Goal: Information Seeking & Learning: Learn about a topic

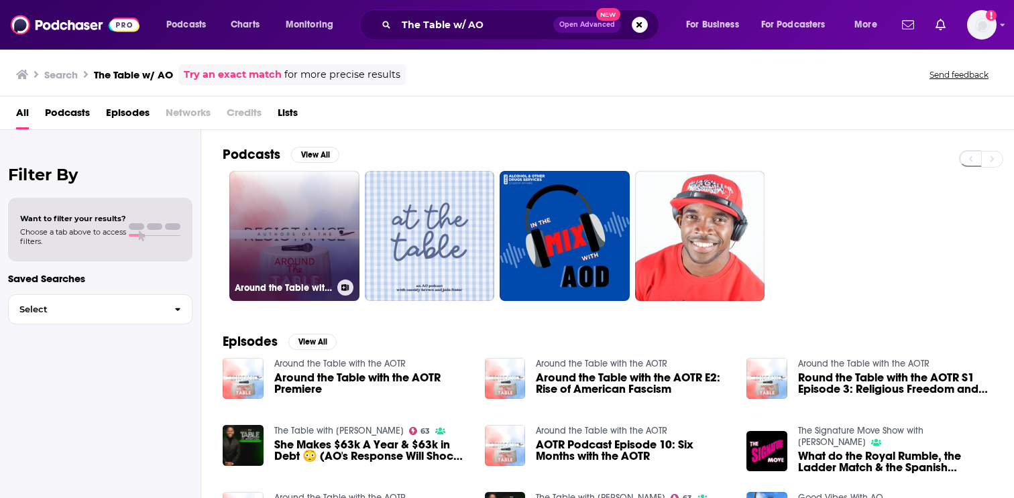
click at [256, 240] on link "Around the Table with the AOTR" at bounding box center [294, 236] width 130 height 130
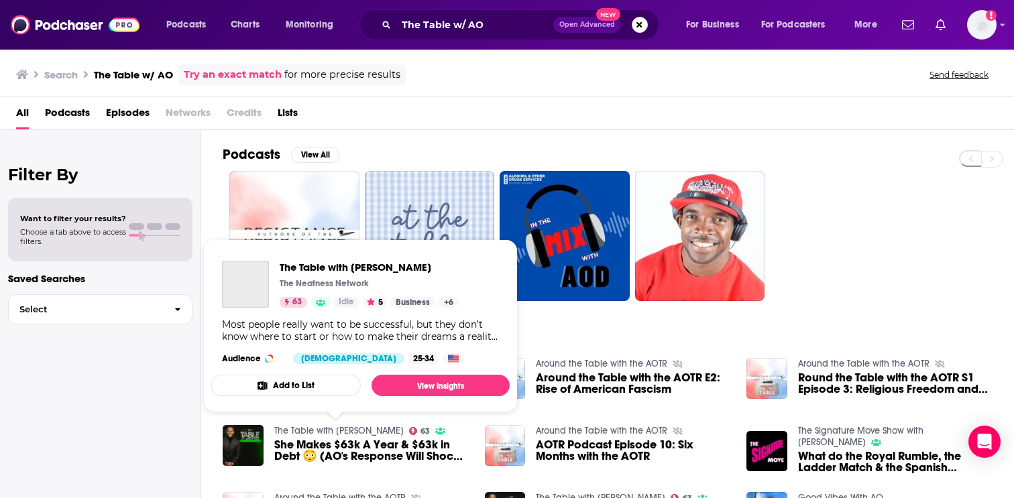
click at [358, 429] on link "The Table with [PERSON_NAME]" at bounding box center [338, 430] width 129 height 11
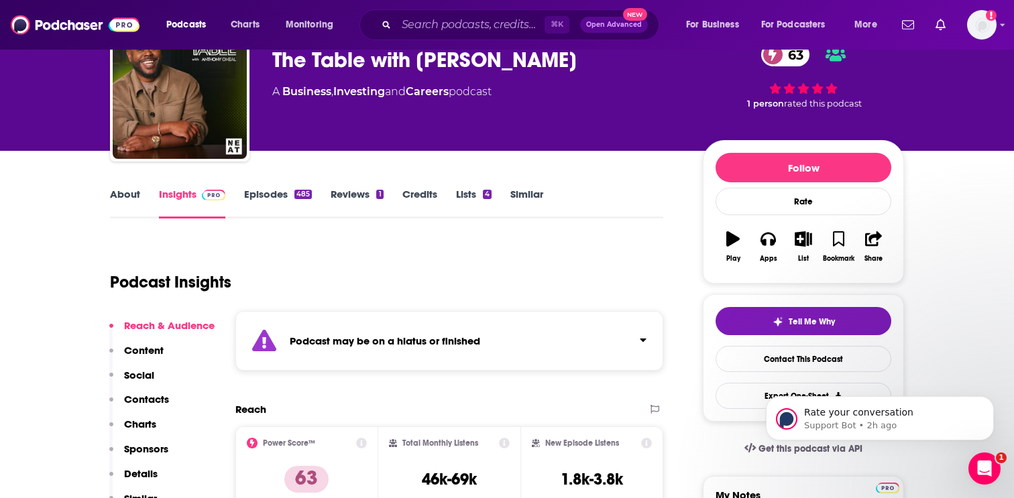
scroll to position [124, 0]
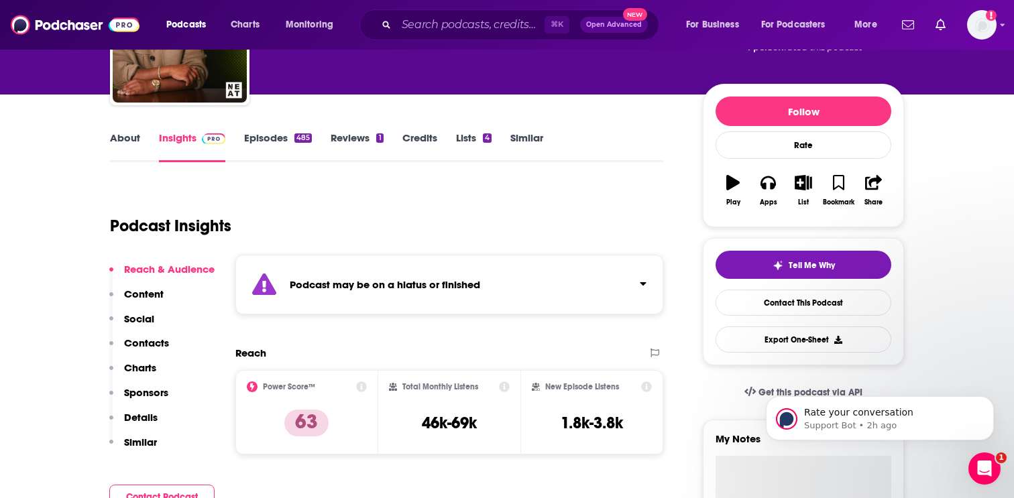
click at [266, 151] on link "Episodes 485" at bounding box center [278, 146] width 68 height 31
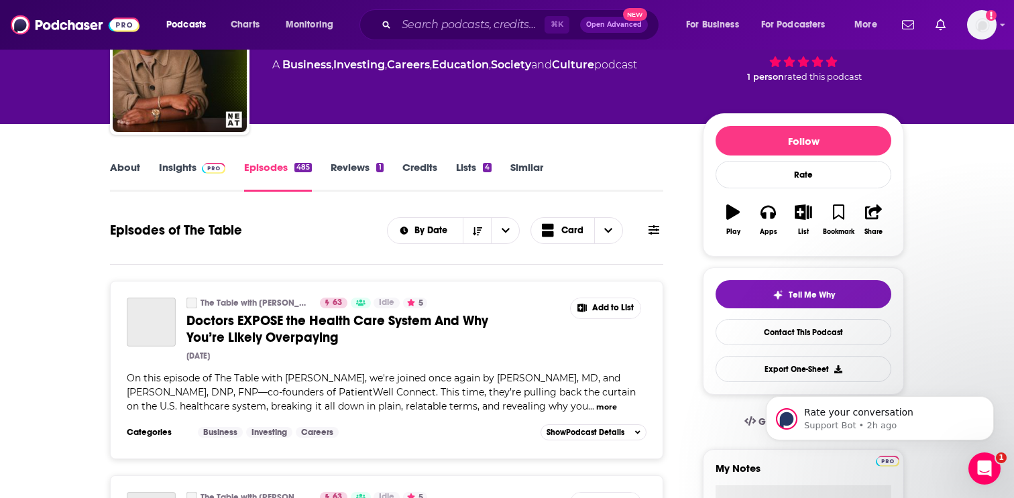
scroll to position [96, 0]
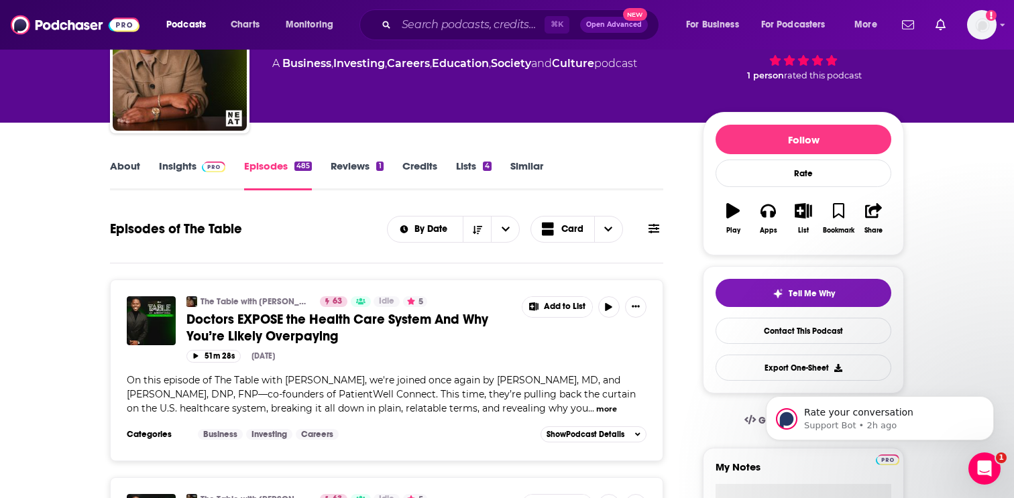
click at [204, 172] on span at bounding box center [213, 166] width 23 height 13
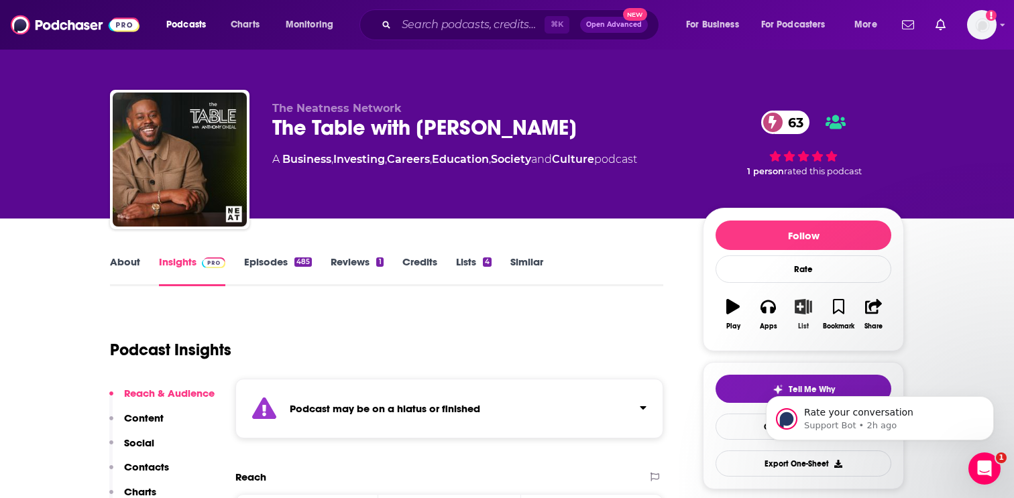
click at [806, 320] on button "List" at bounding box center [803, 314] width 35 height 48
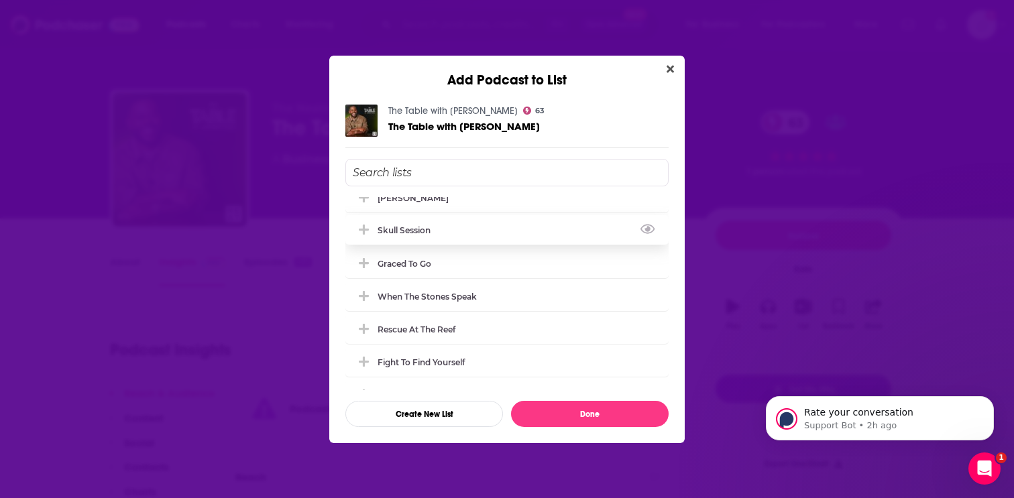
scroll to position [137, 0]
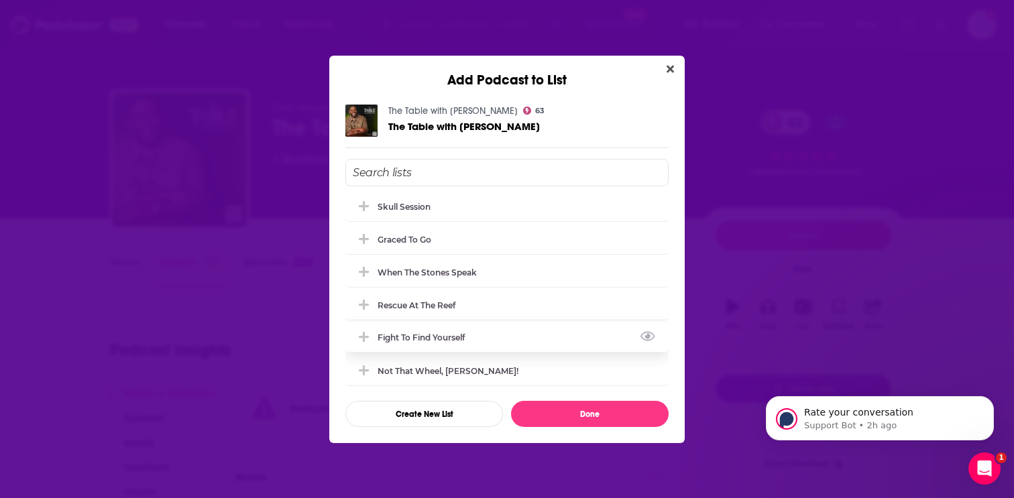
click at [520, 335] on div "Fight to Find Yourself" at bounding box center [506, 338] width 323 height 30
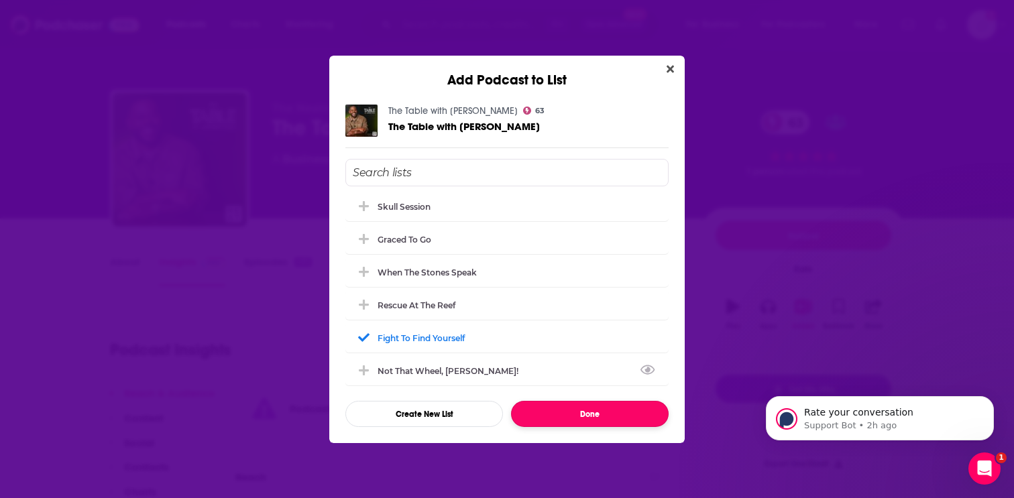
click at [559, 426] on button "Done" at bounding box center [590, 414] width 158 height 26
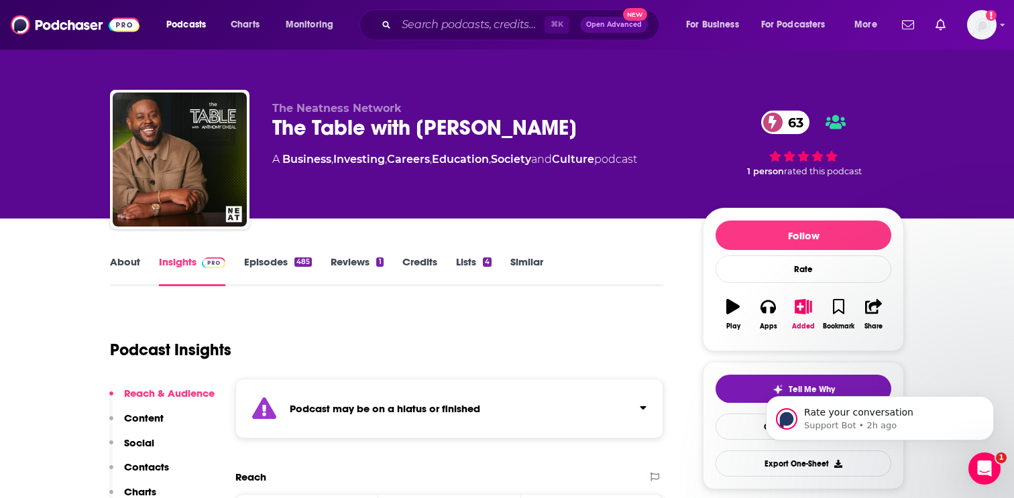
click at [412, 12] on div "⌘ K Open Advanced New" at bounding box center [510, 24] width 300 height 31
click at [418, 17] on input "Search podcasts, credits, & more..." at bounding box center [470, 24] width 148 height 21
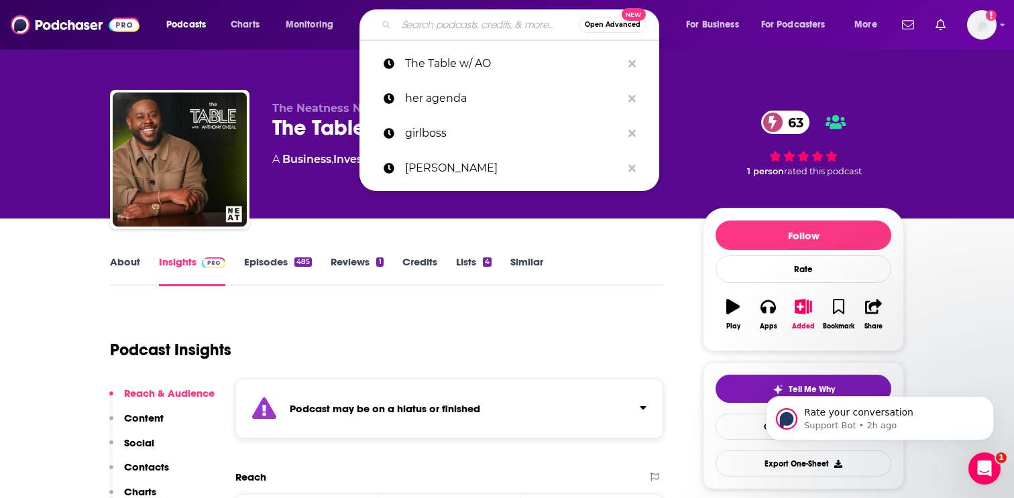
paste input "Just Heal w/ [PERSON_NAME]"
type input "Just Heal w/ [PERSON_NAME]"
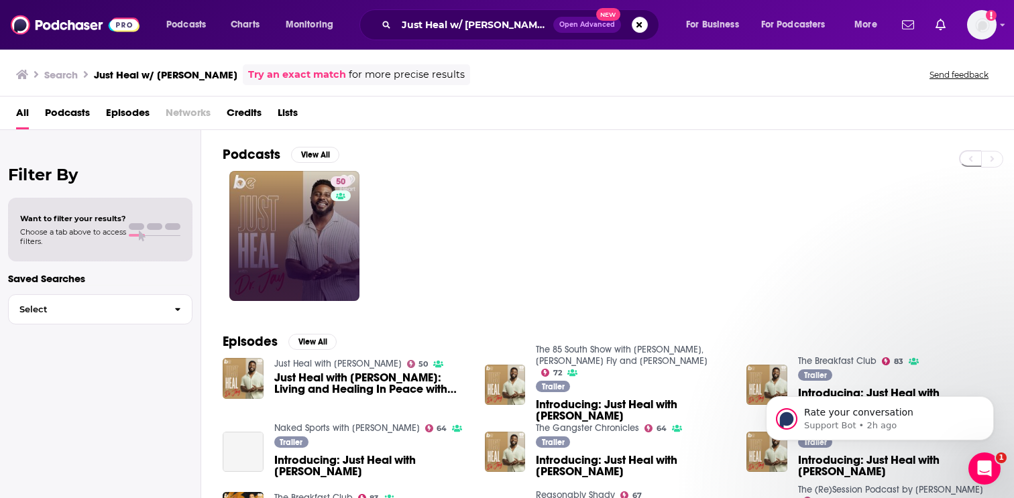
click at [245, 233] on link "50" at bounding box center [294, 236] width 130 height 130
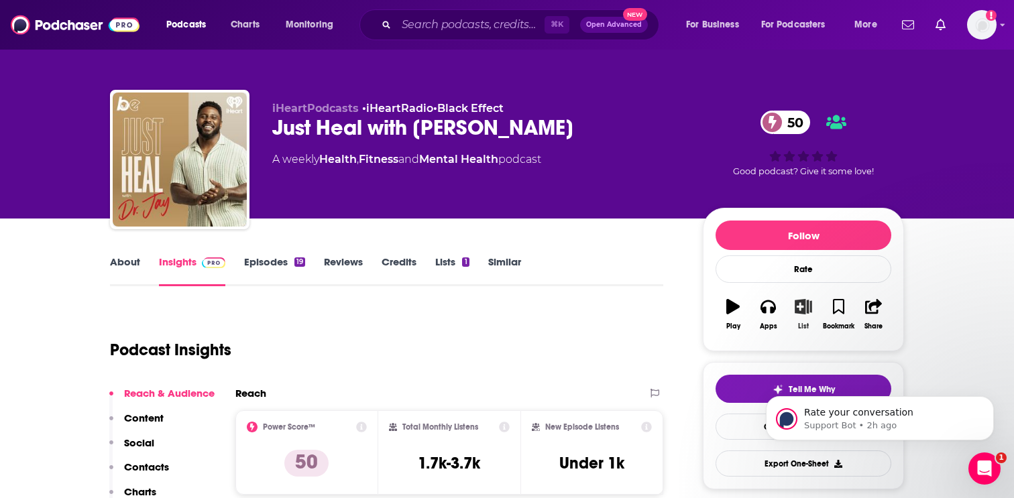
click at [809, 307] on icon "button" at bounding box center [803, 306] width 17 height 15
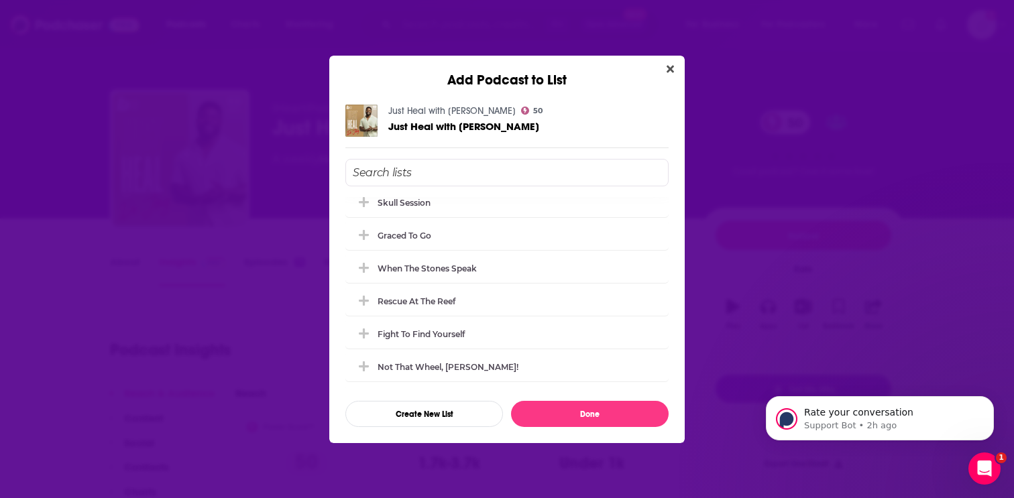
scroll to position [147, 0]
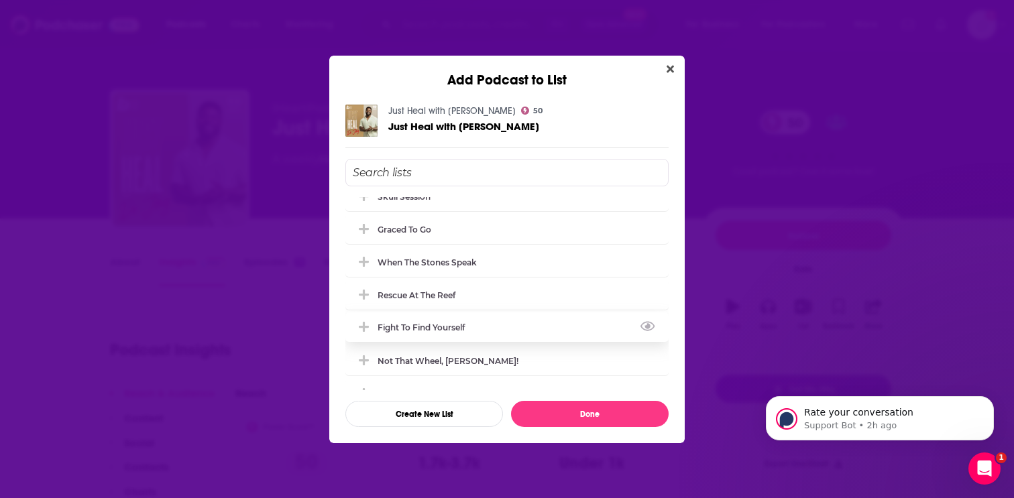
click at [492, 327] on div "Fight to Find Yourself" at bounding box center [506, 328] width 323 height 30
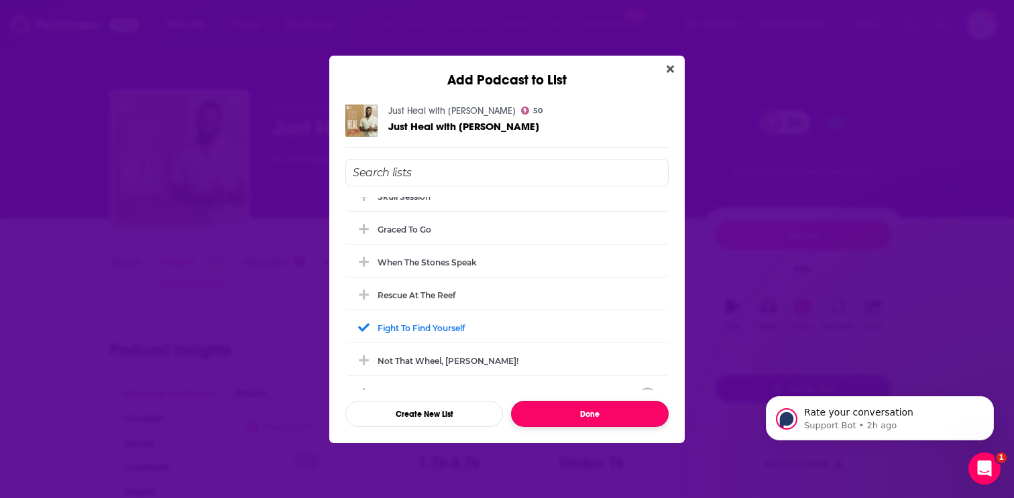
click at [557, 409] on button "Done" at bounding box center [590, 414] width 158 height 26
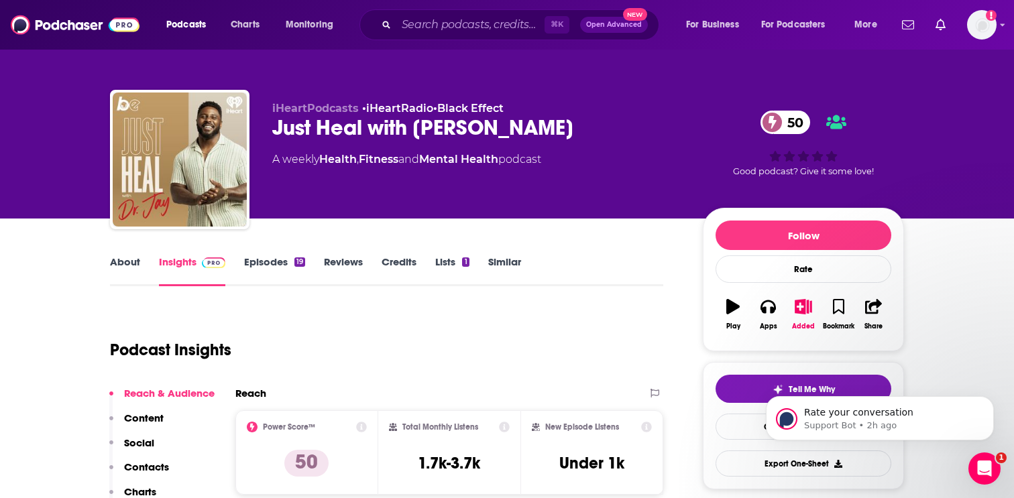
click at [290, 268] on link "Episodes 19" at bounding box center [274, 271] width 61 height 31
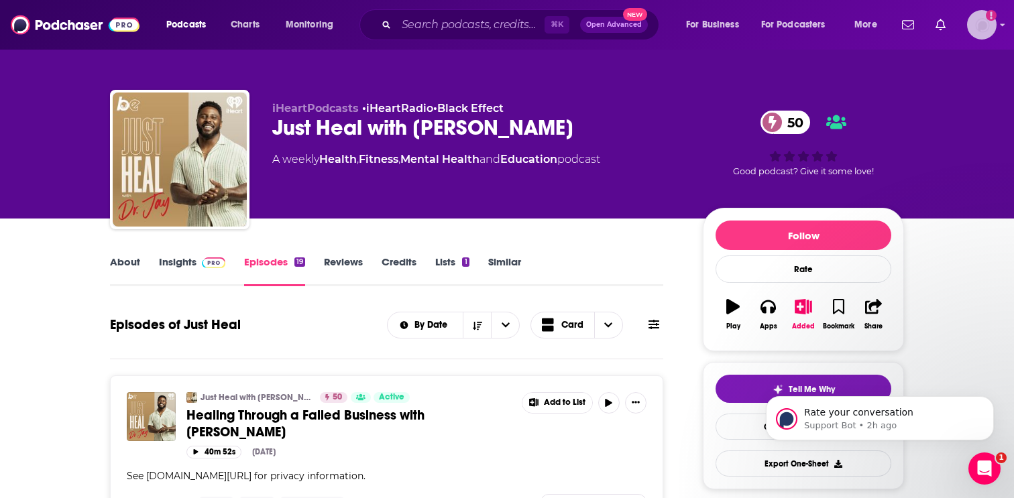
click at [982, 30] on img "Logged in as EllaRoseMurphy" at bounding box center [982, 25] width 30 height 30
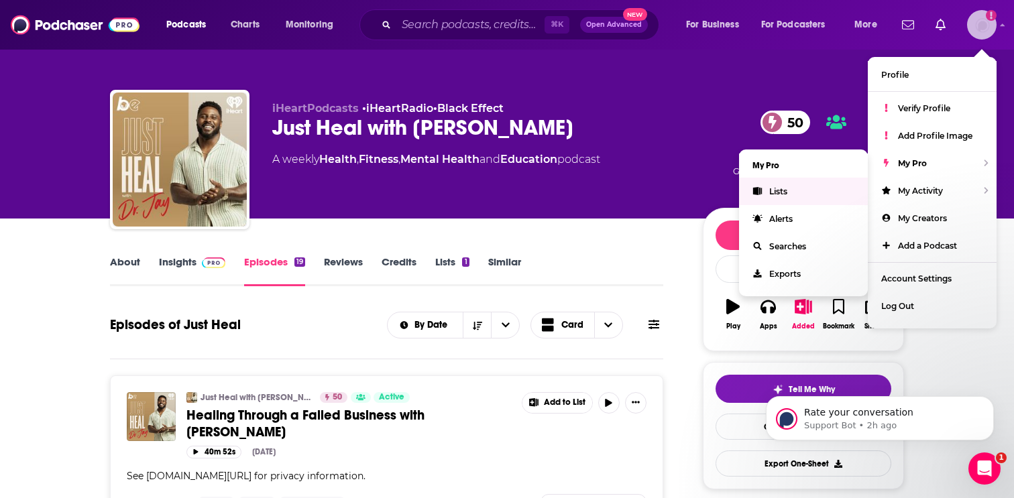
click at [812, 191] on link "Lists" at bounding box center [803, 191] width 129 height 27
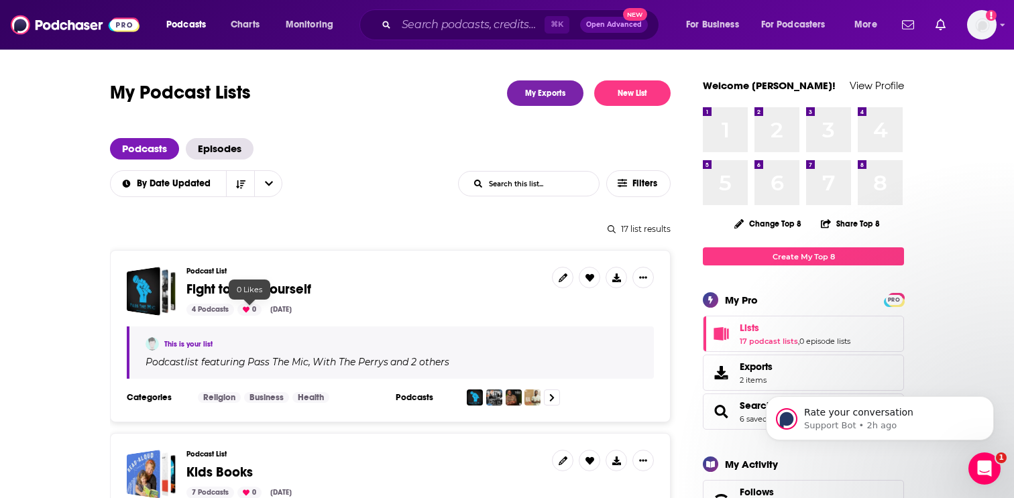
click at [260, 294] on div "0 Likes" at bounding box center [250, 290] width 42 height 20
click at [258, 285] on span "Fight to Find Yourself" at bounding box center [248, 289] width 125 height 17
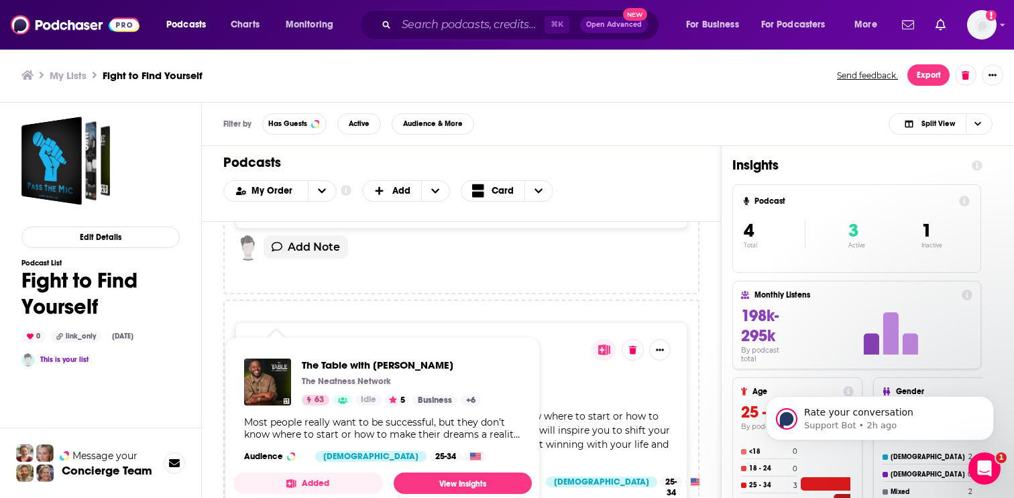
scroll to position [602, 0]
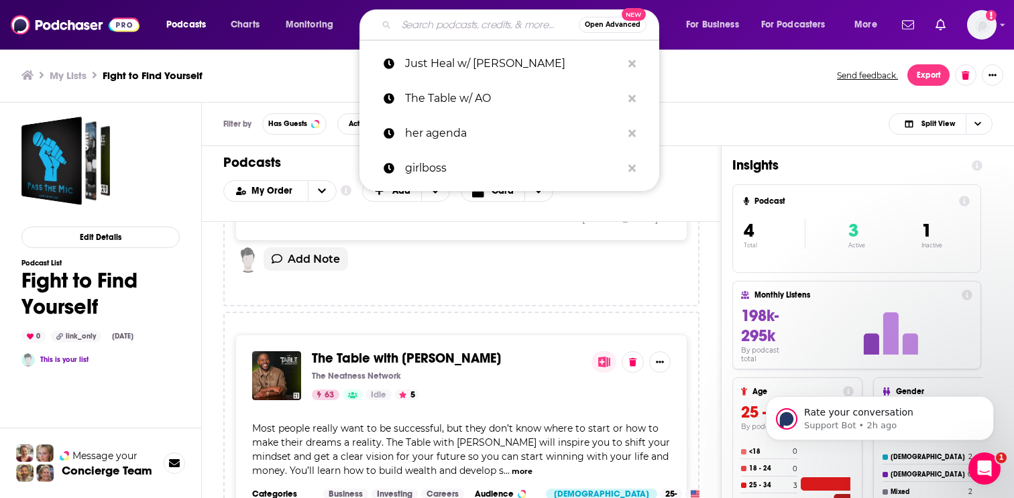
click at [451, 25] on input "Search podcasts, credits, & more..." at bounding box center [487, 24] width 182 height 21
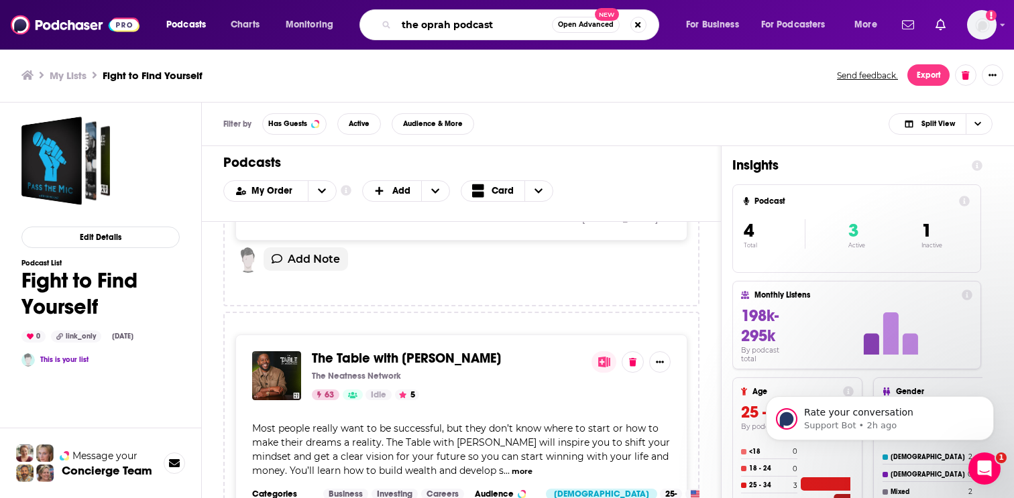
type input "the oprah podcast"
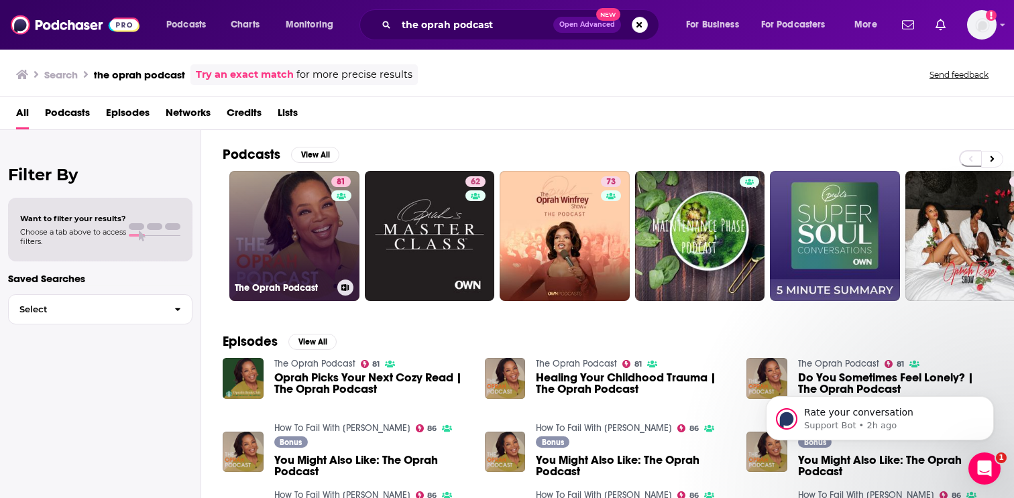
click at [293, 219] on link "81 The Oprah Podcast" at bounding box center [294, 236] width 130 height 130
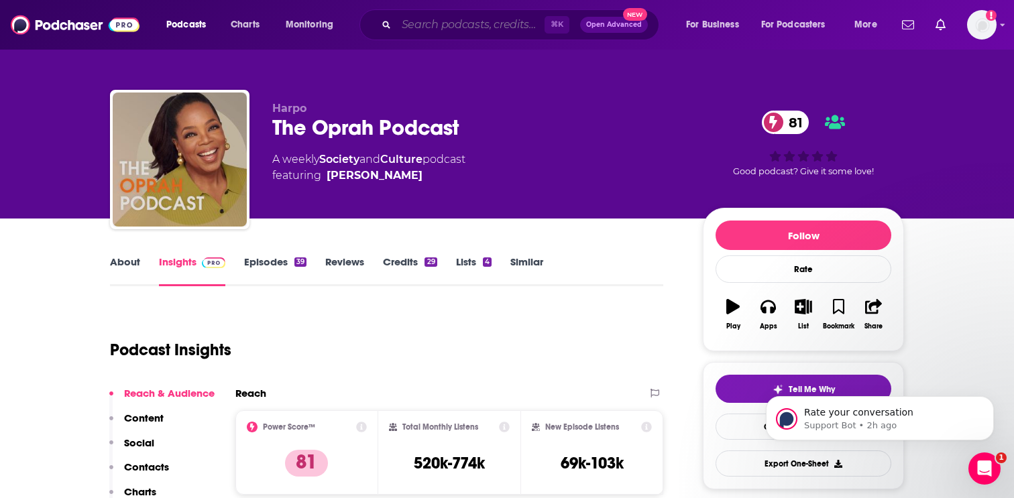
click at [510, 28] on input "Search podcasts, credits, & more..." at bounding box center [470, 24] width 148 height 21
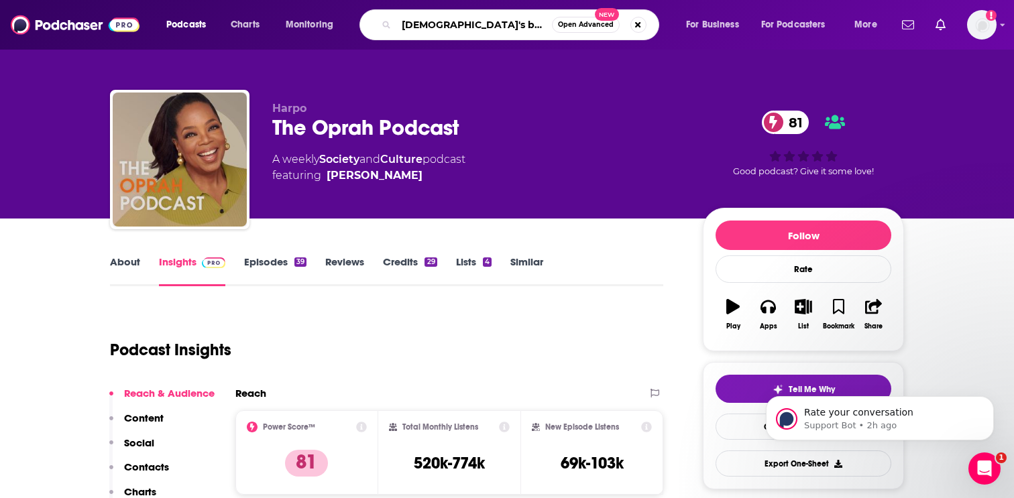
type input "[DEMOGRAPHIC_DATA]'s boys"
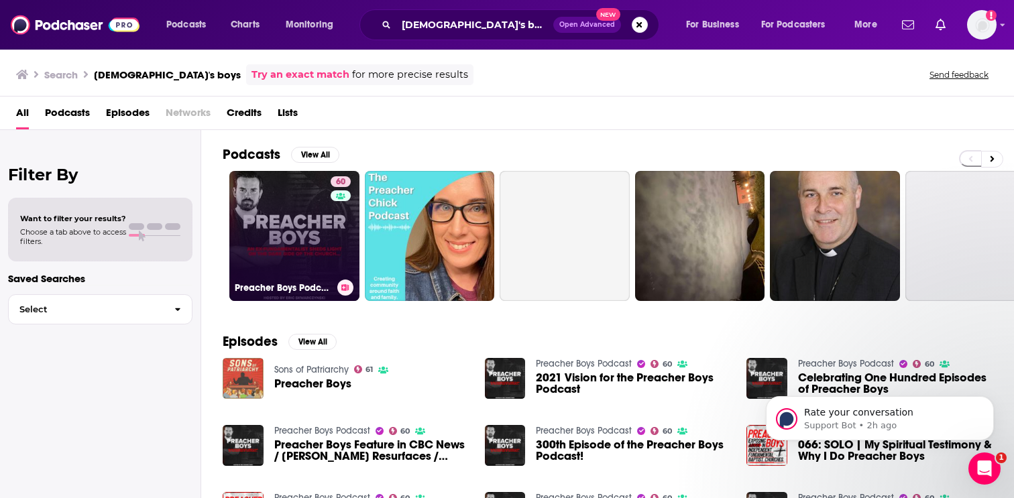
click at [323, 225] on link "60 Preacher Boys Podcast" at bounding box center [294, 236] width 130 height 130
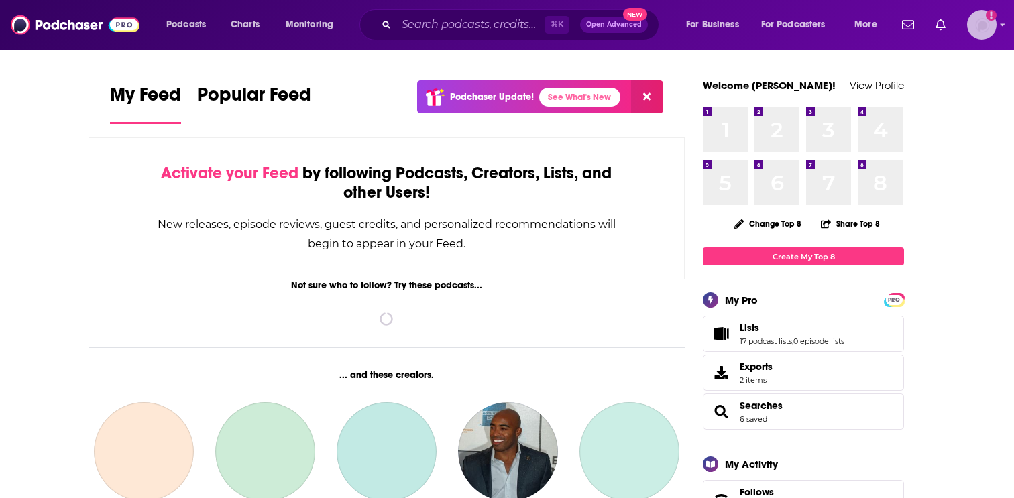
click at [988, 26] on img "Logged in as EllaRoseMurphy" at bounding box center [982, 25] width 30 height 30
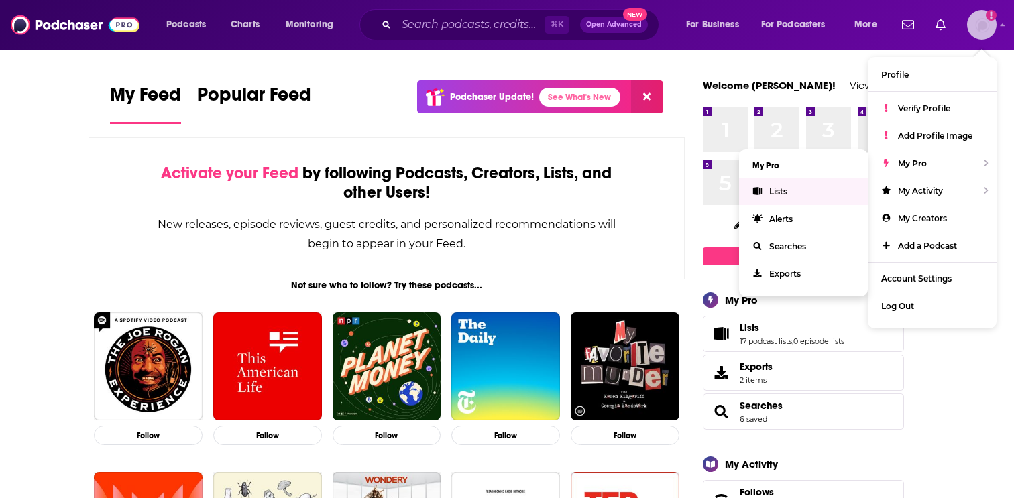
click at [837, 188] on link "Lists" at bounding box center [803, 191] width 129 height 27
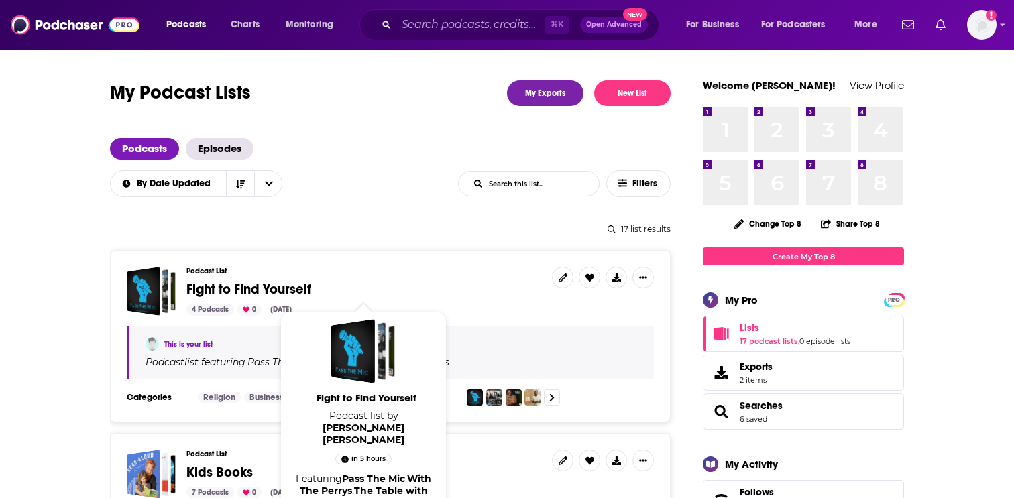
click at [300, 287] on span "Fight to Find Yourself" at bounding box center [248, 289] width 125 height 17
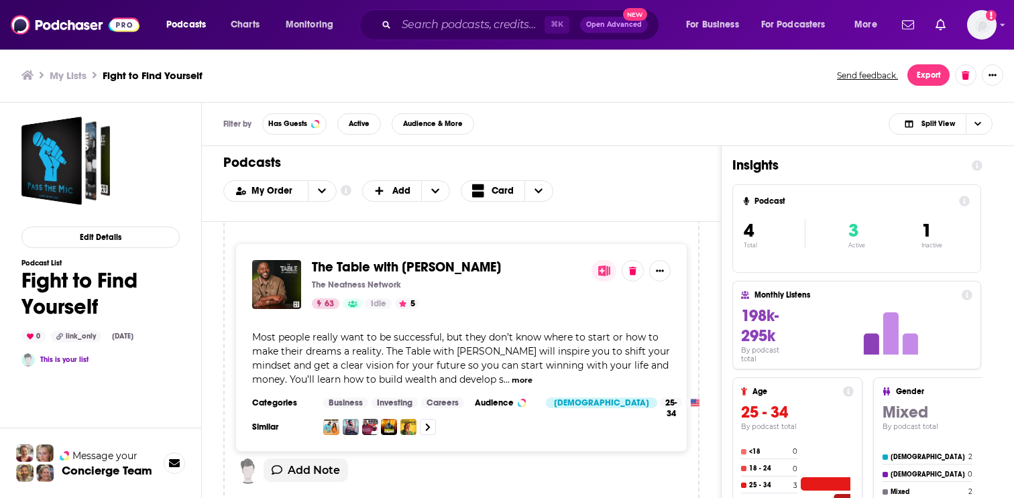
scroll to position [685, 0]
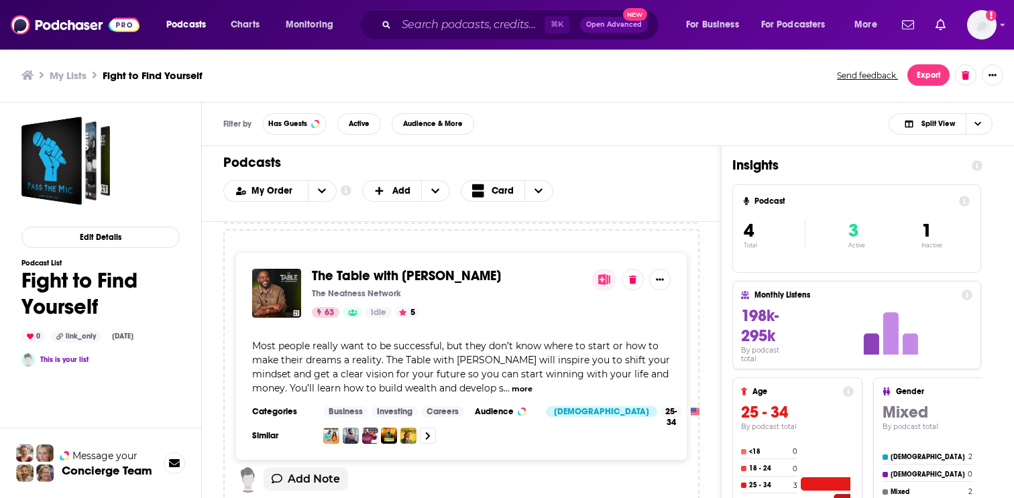
click at [366, 268] on span "The Table with [PERSON_NAME]" at bounding box center [406, 276] width 189 height 17
